Goal: Task Accomplishment & Management: Use online tool/utility

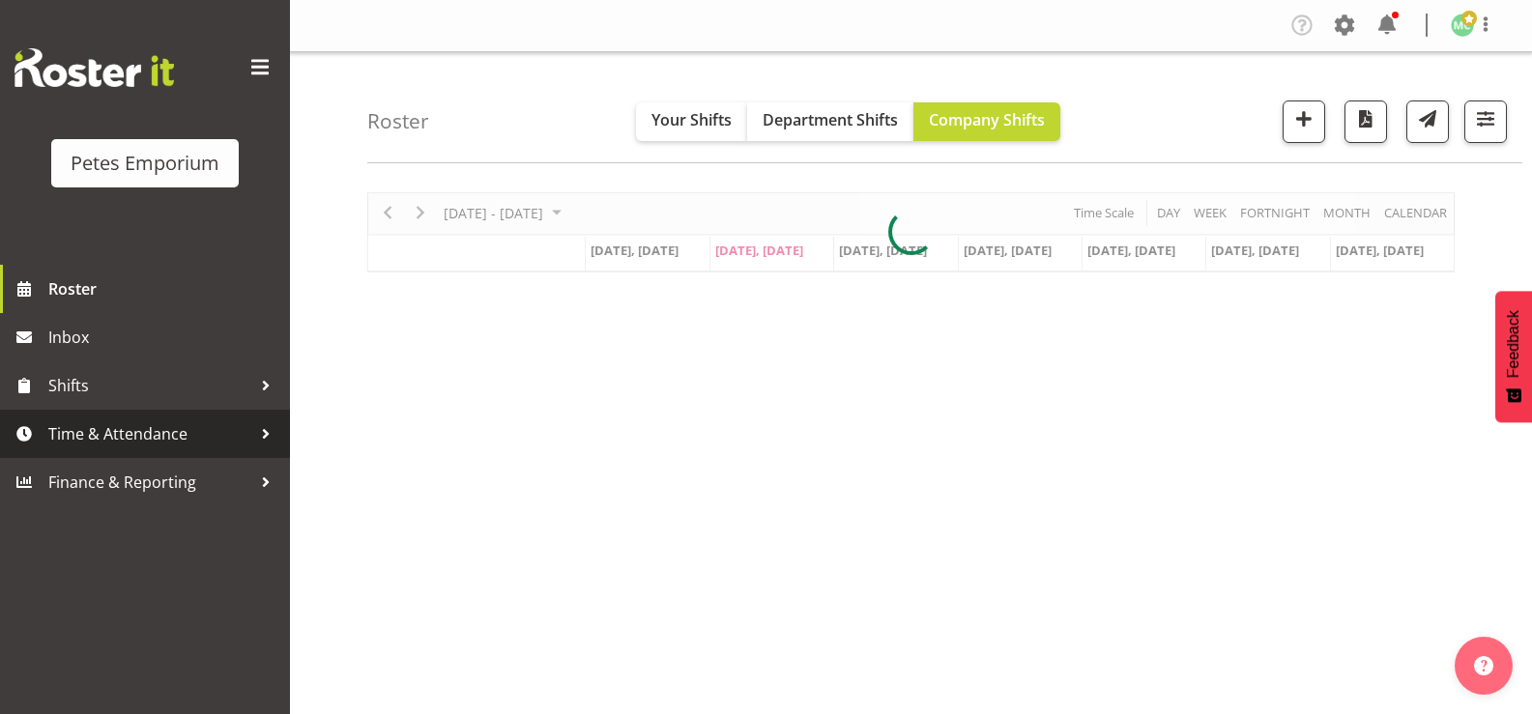
click at [204, 447] on span "Time & Attendance" at bounding box center [149, 433] width 203 height 29
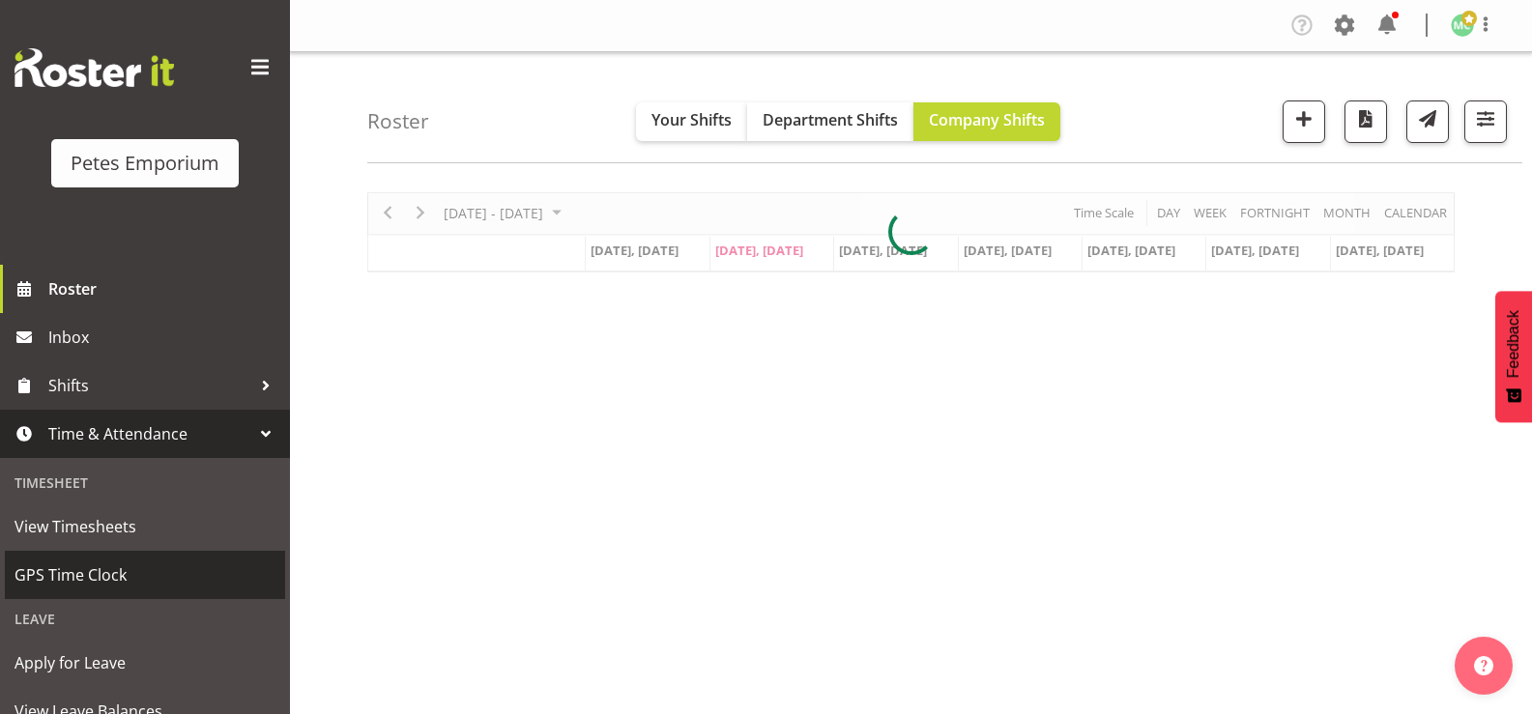
drag, startPoint x: 229, startPoint y: 578, endPoint x: 187, endPoint y: 581, distance: 41.7
click at [226, 578] on span "GPS Time Clock" at bounding box center [144, 574] width 261 height 29
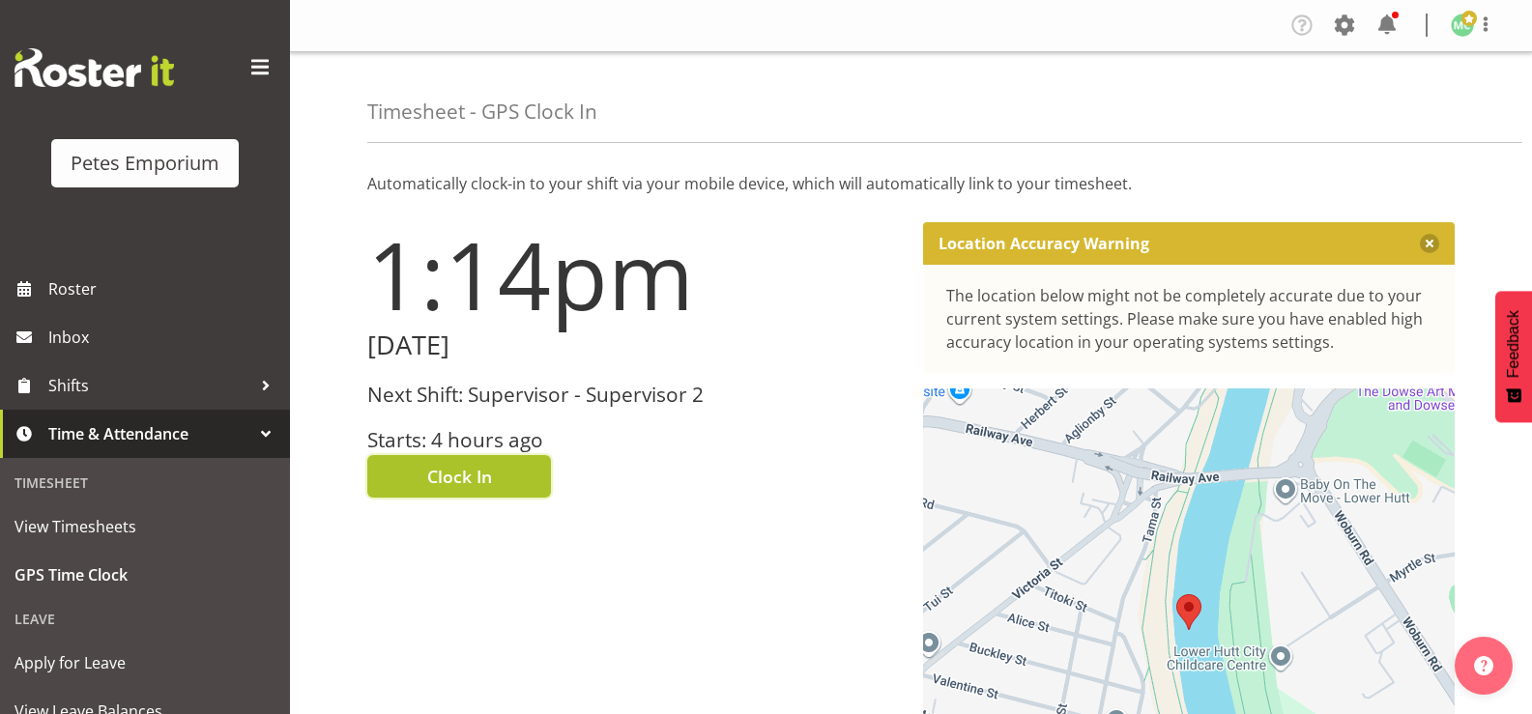
click at [502, 477] on button "Clock In" at bounding box center [459, 476] width 184 height 43
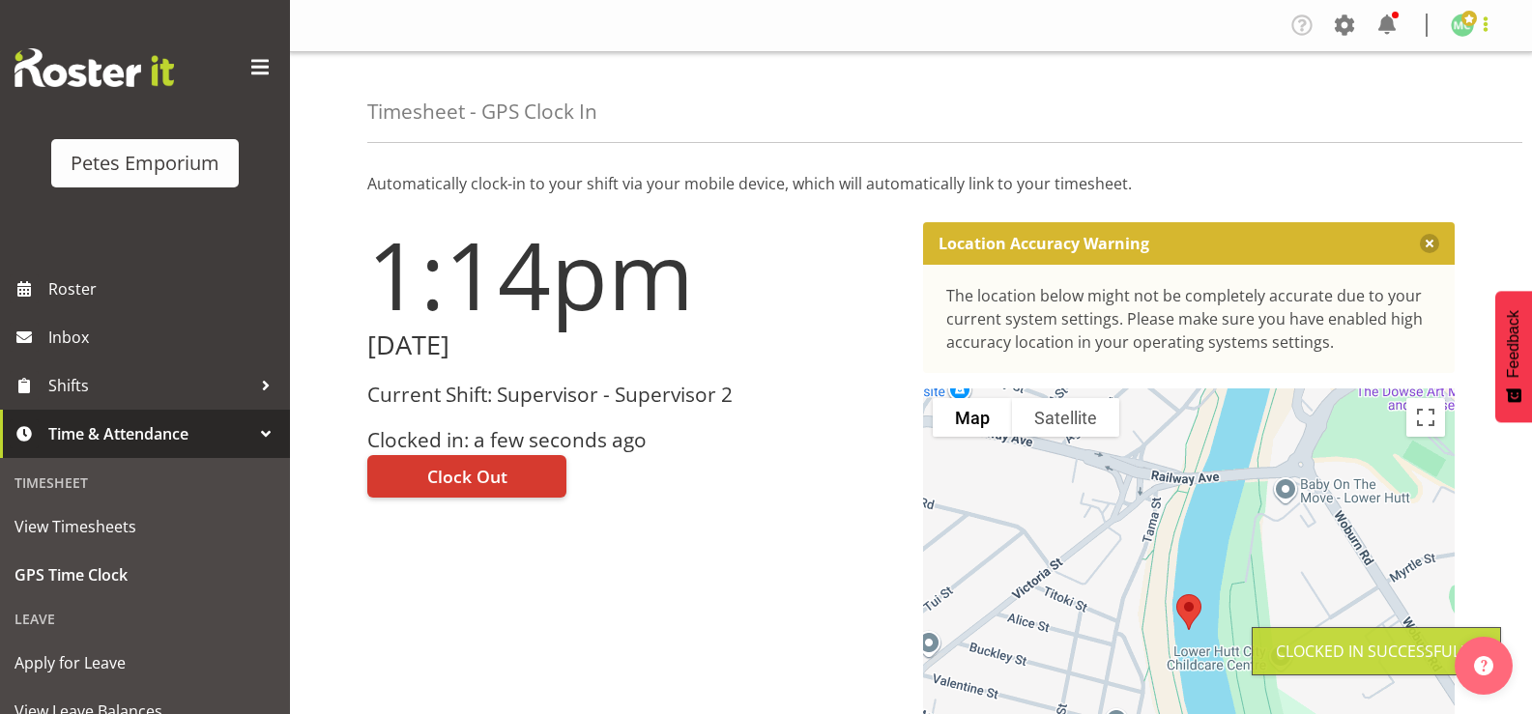
click at [1489, 15] on span at bounding box center [1485, 24] width 23 height 23
click at [1404, 106] on link "Log Out" at bounding box center [1404, 101] width 186 height 35
